Goal: Book appointment/travel/reservation

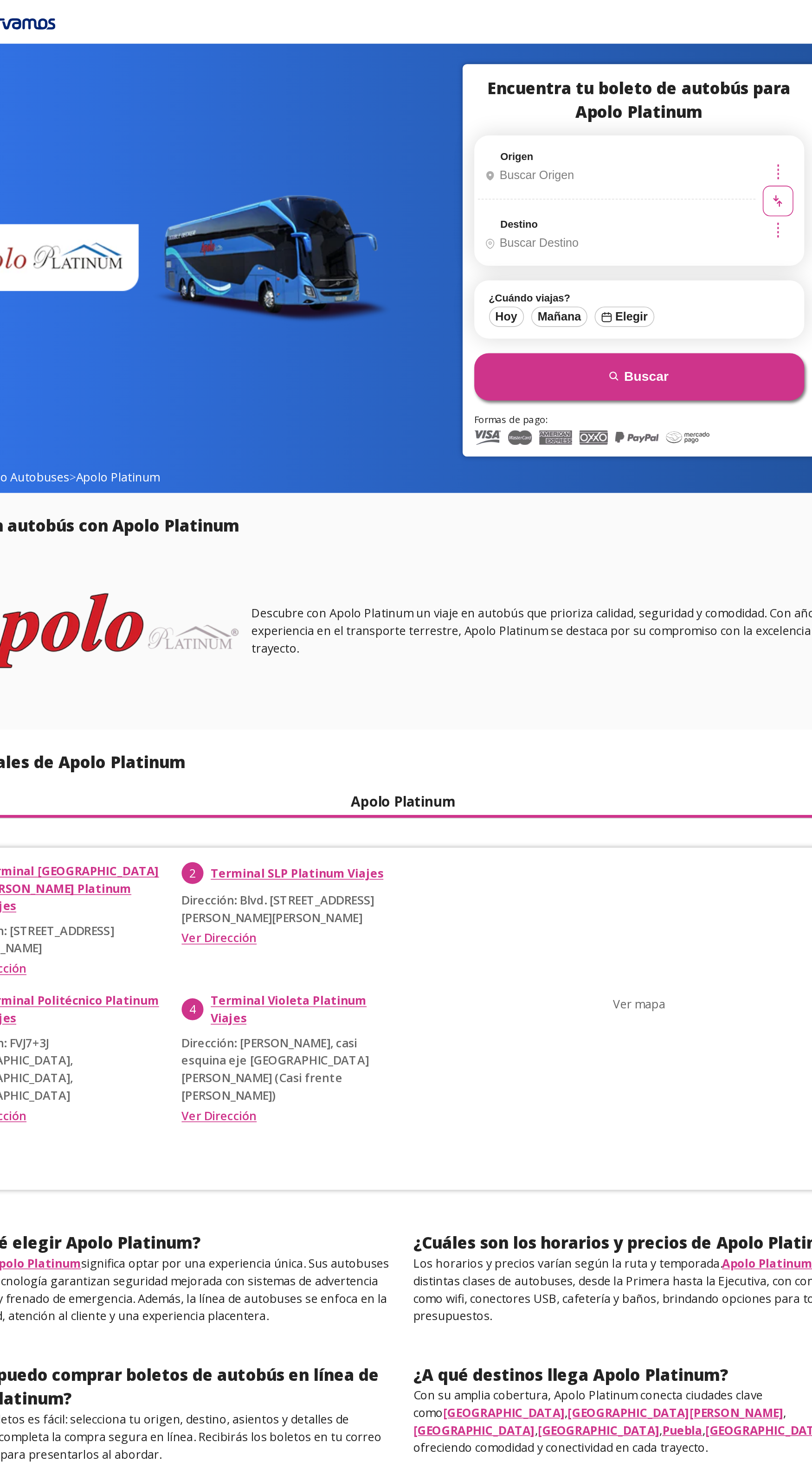
click at [479, 142] on label "Destino" at bounding box center [480, 143] width 23 height 8
click at [485, 99] on label "Origen" at bounding box center [479, 100] width 21 height 8
click at [485, 100] on input "Origen" at bounding box center [540, 112] width 173 height 23
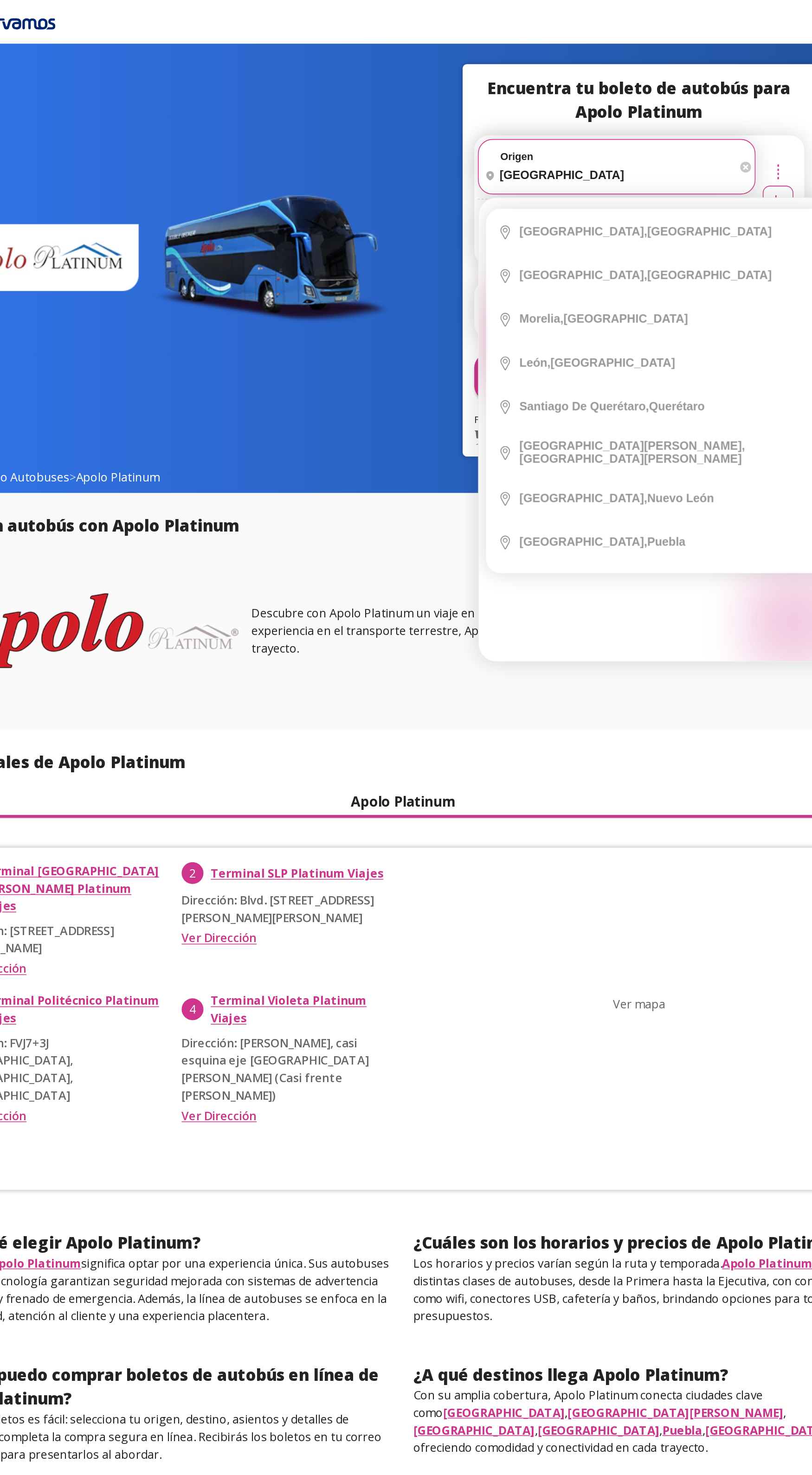
type input "[GEOGRAPHIC_DATA]"
click at [635, 118] on button "material-symbols:compare-arrows-rounded" at bounding box center [645, 127] width 19 height 19
click at [533, 107] on input "[GEOGRAPHIC_DATA]" at bounding box center [536, 112] width 164 height 23
click at [635, 118] on button "material-symbols:compare-arrows-rounded" at bounding box center [645, 127] width 19 height 19
